Goal: Information Seeking & Learning: Learn about a topic

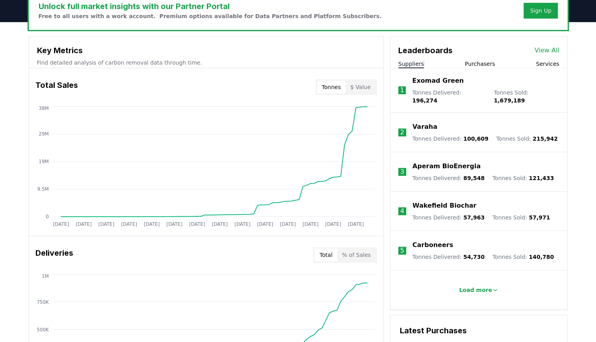
scroll to position [225, 0]
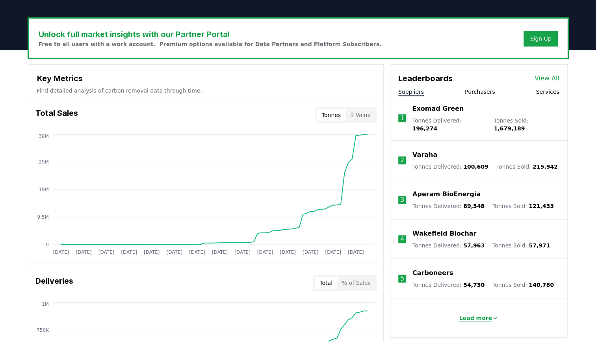
click at [474, 314] on p "Load more" at bounding box center [475, 318] width 33 height 8
click at [488, 92] on button "Purchasers" at bounding box center [480, 92] width 30 height 8
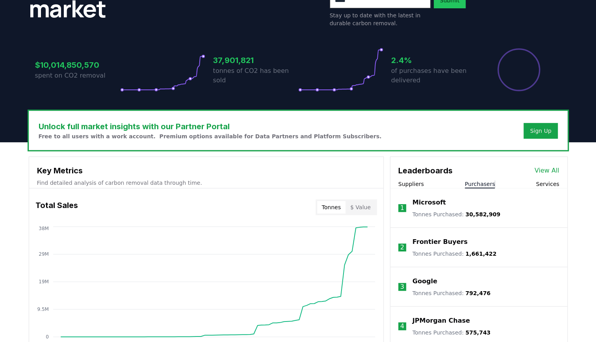
scroll to position [129, 0]
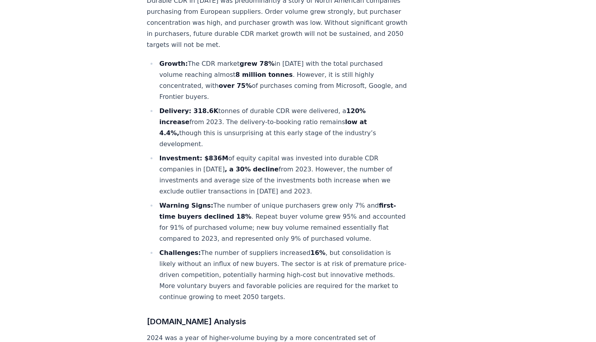
scroll to position [328, 0]
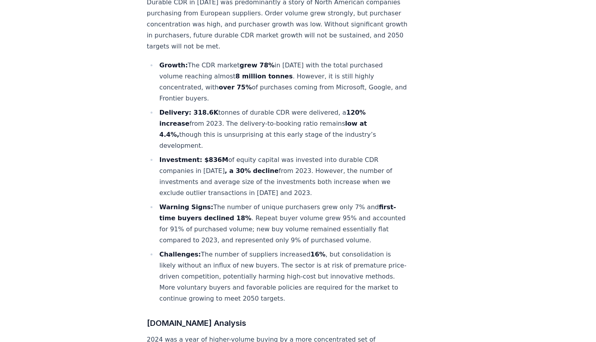
click at [306, 249] on li "Challenges: The number of suppliers increased 16% , but consolidation is likely…" at bounding box center [282, 276] width 251 height 55
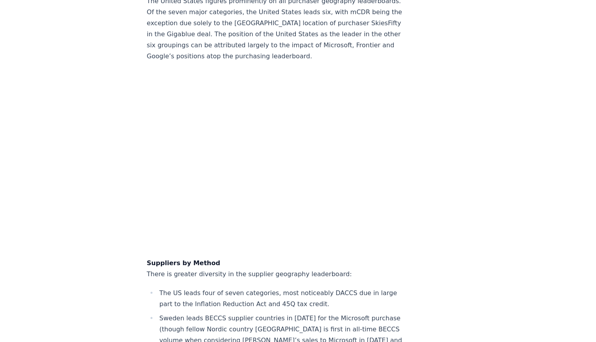
scroll to position [6044, 0]
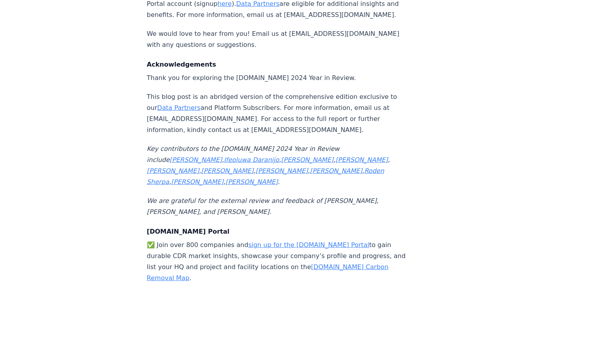
scroll to position [8388, 0]
